Goal: Find specific fact: Find specific fact

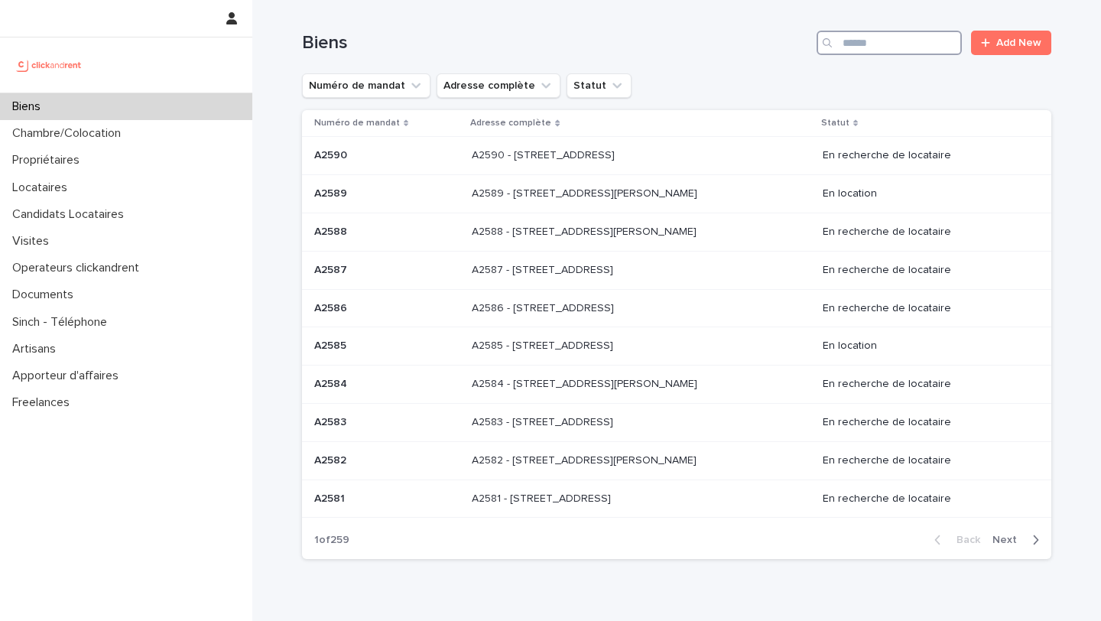
click at [866, 43] on input "Search" at bounding box center [889, 43] width 145 height 24
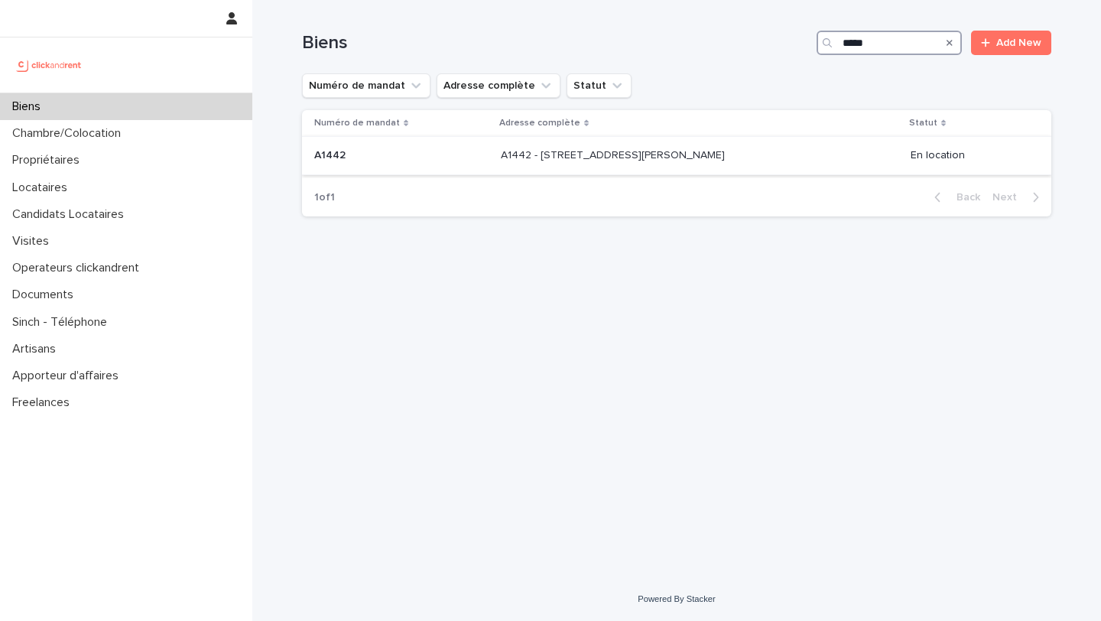
type input "*****"
click at [331, 149] on p "A1442" at bounding box center [331, 154] width 34 height 16
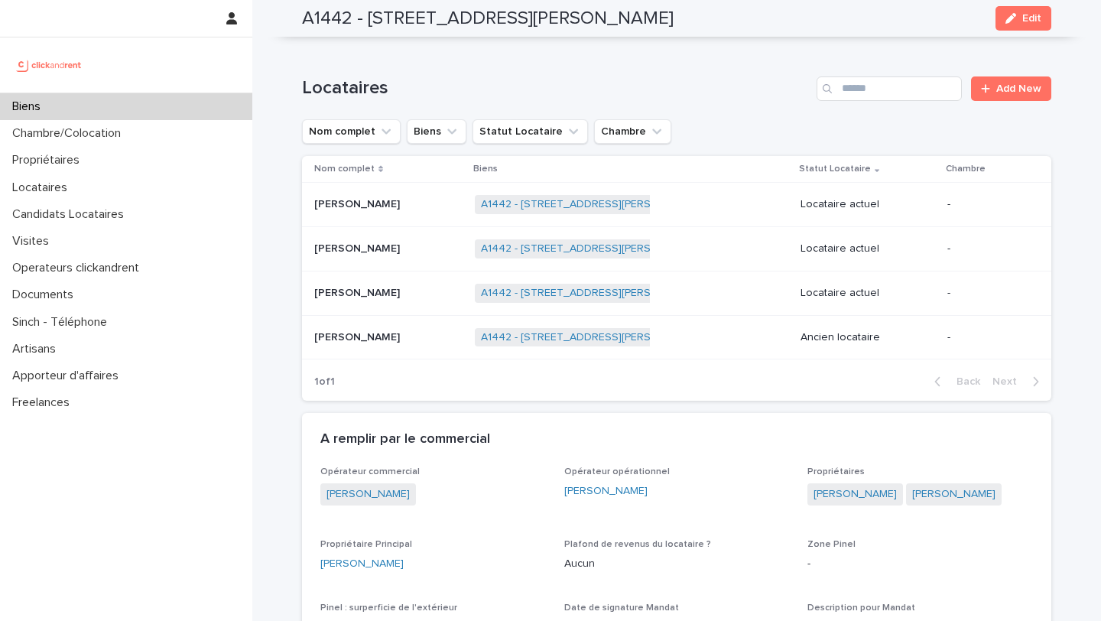
scroll to position [592, 0]
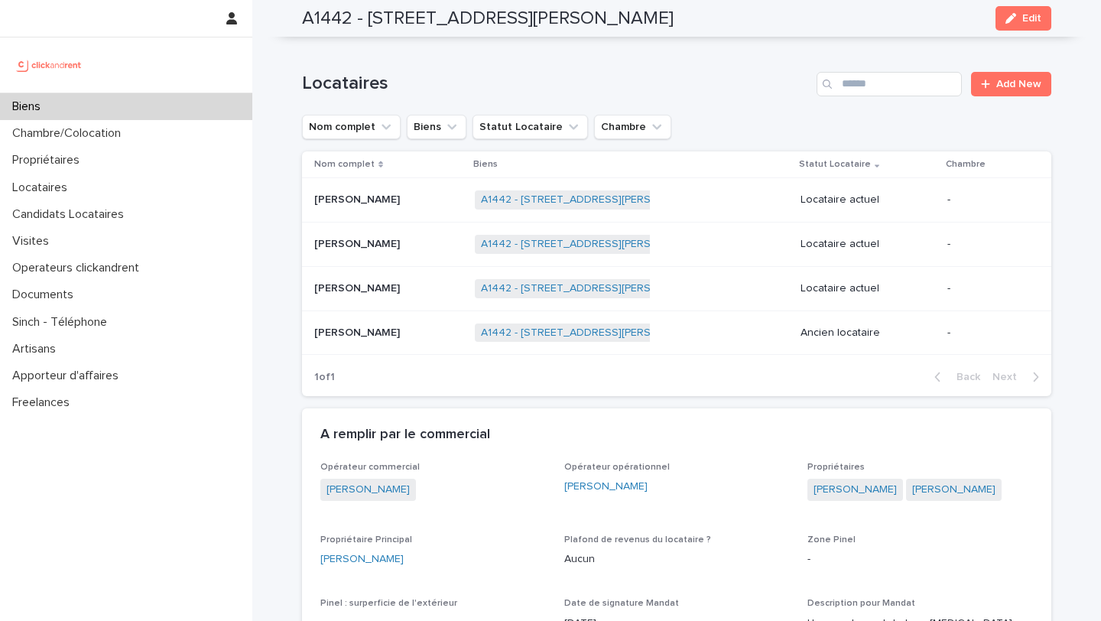
click at [355, 287] on p "[PERSON_NAME]" at bounding box center [358, 287] width 89 height 16
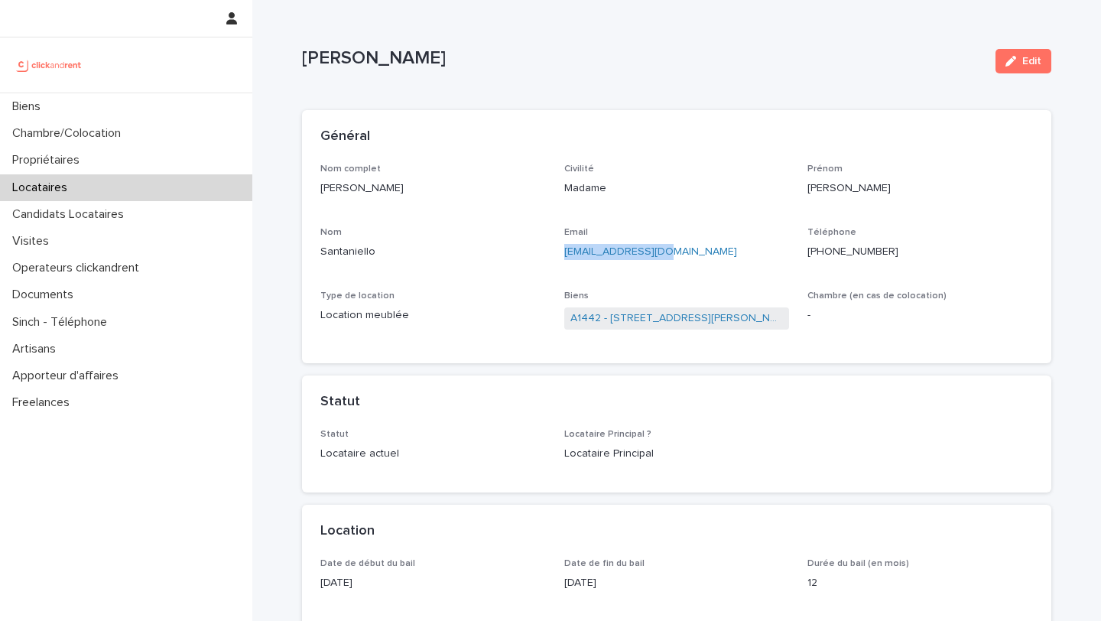
drag, startPoint x: 659, startPoint y: 254, endPoint x: 563, endPoint y: 256, distance: 96.4
click at [563, 256] on div "Nom complet [PERSON_NAME] Civilité Madame Prénom [PERSON_NAME] Email [EMAIL_ADD…" at bounding box center [676, 255] width 713 height 182
copy link "[EMAIL_ADDRESS][DOMAIN_NAME]"
click at [628, 320] on link "A1442 - [STREET_ADDRESS][PERSON_NAME]" at bounding box center [676, 318] width 213 height 16
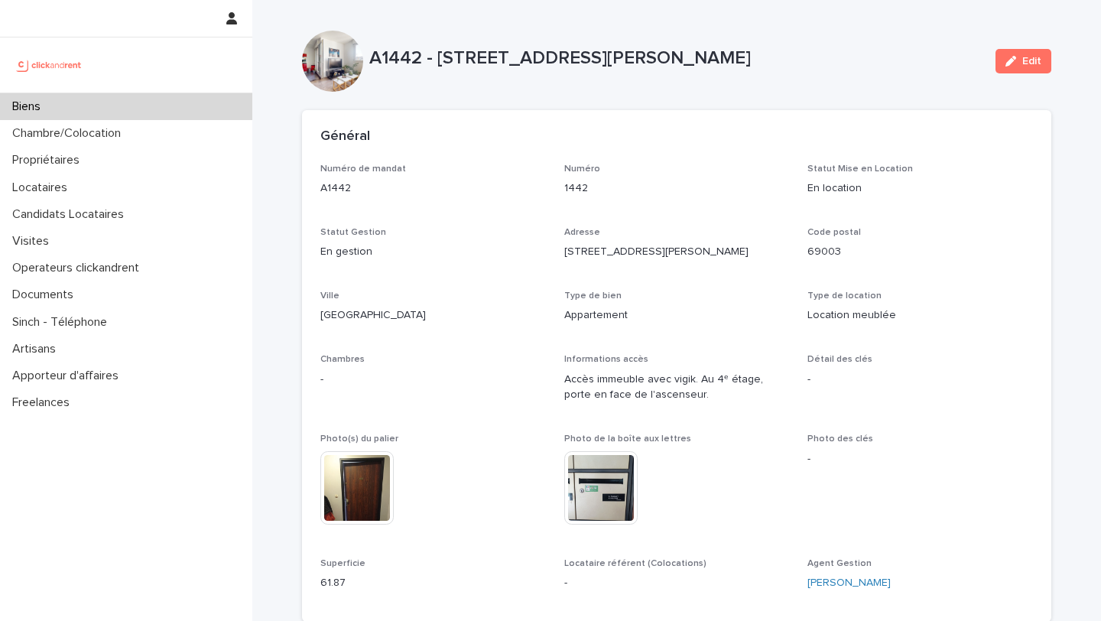
drag, startPoint x: 763, startPoint y: 54, endPoint x: 438, endPoint y: 56, distance: 324.9
click at [438, 56] on p "A1442 - [STREET_ADDRESS][PERSON_NAME]" at bounding box center [676, 58] width 614 height 22
copy p "[STREET_ADDRESS][PERSON_NAME]"
